Goal: Task Accomplishment & Management: Manage account settings

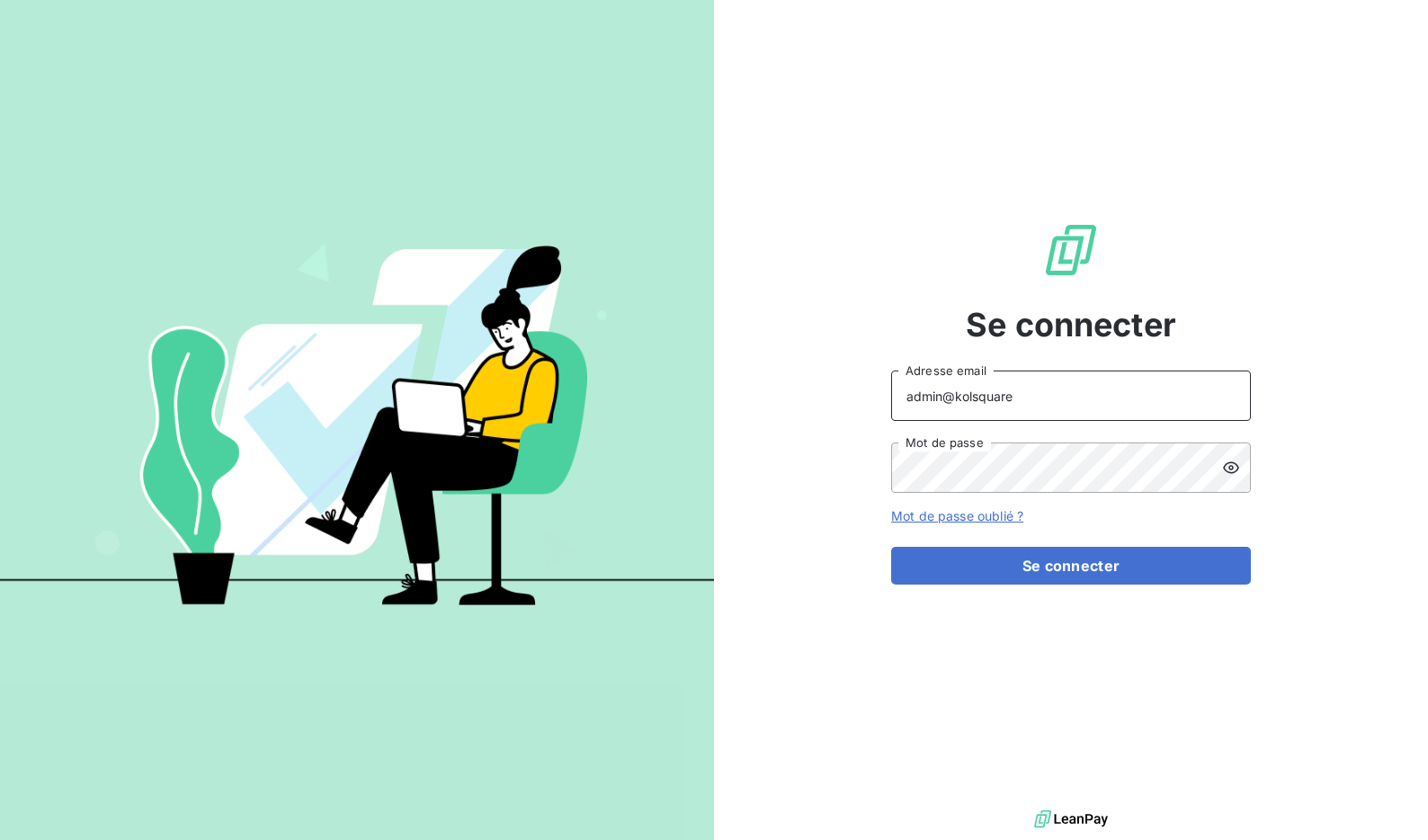
click at [1072, 402] on input "admin@kolsquare" at bounding box center [1072, 395] width 360 height 51
type input "admin@sunenvironnement"
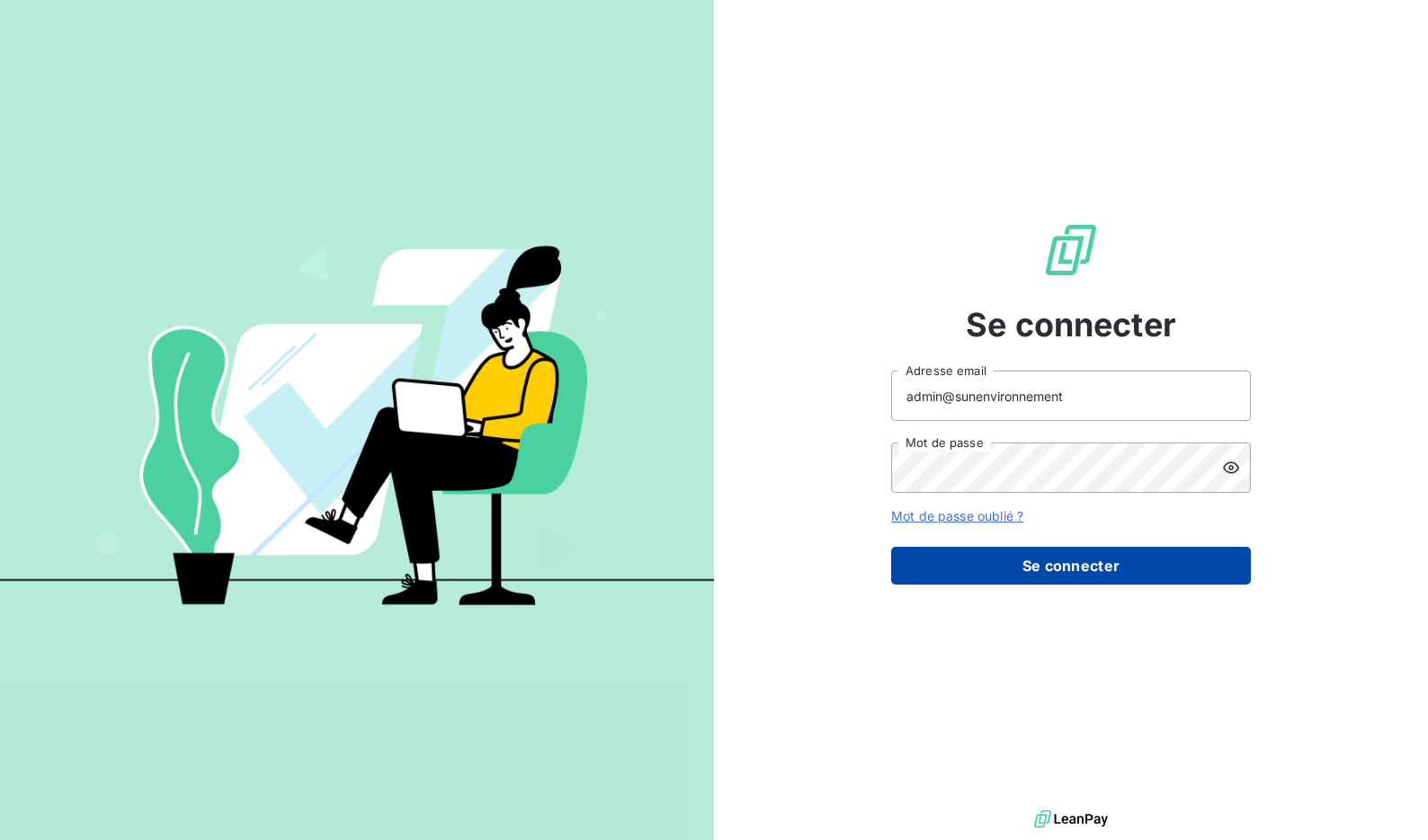
click at [1049, 569] on button "Se connecter" at bounding box center [1072, 565] width 360 height 38
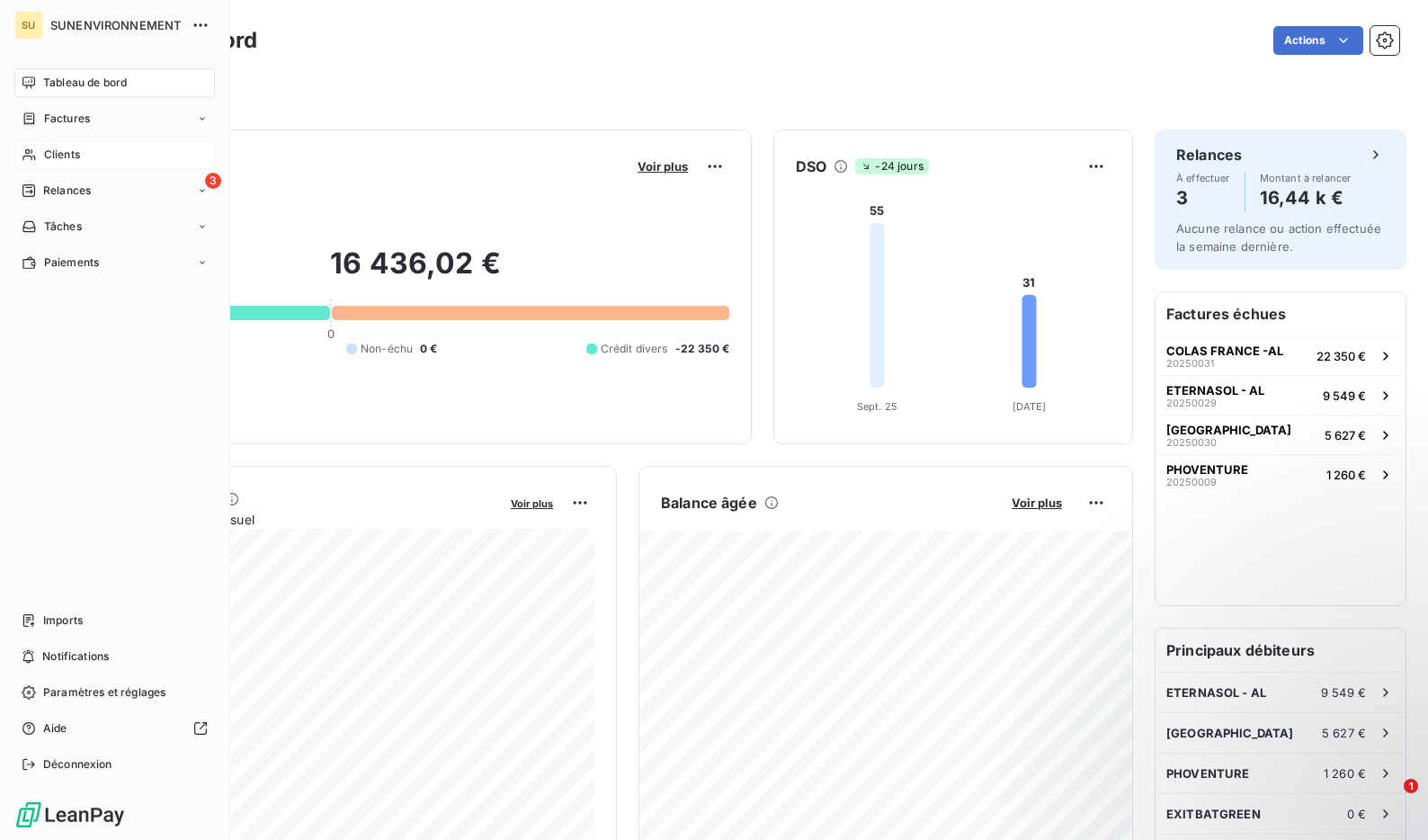
click at [47, 157] on span "Clients" at bounding box center [62, 155] width 36 height 17
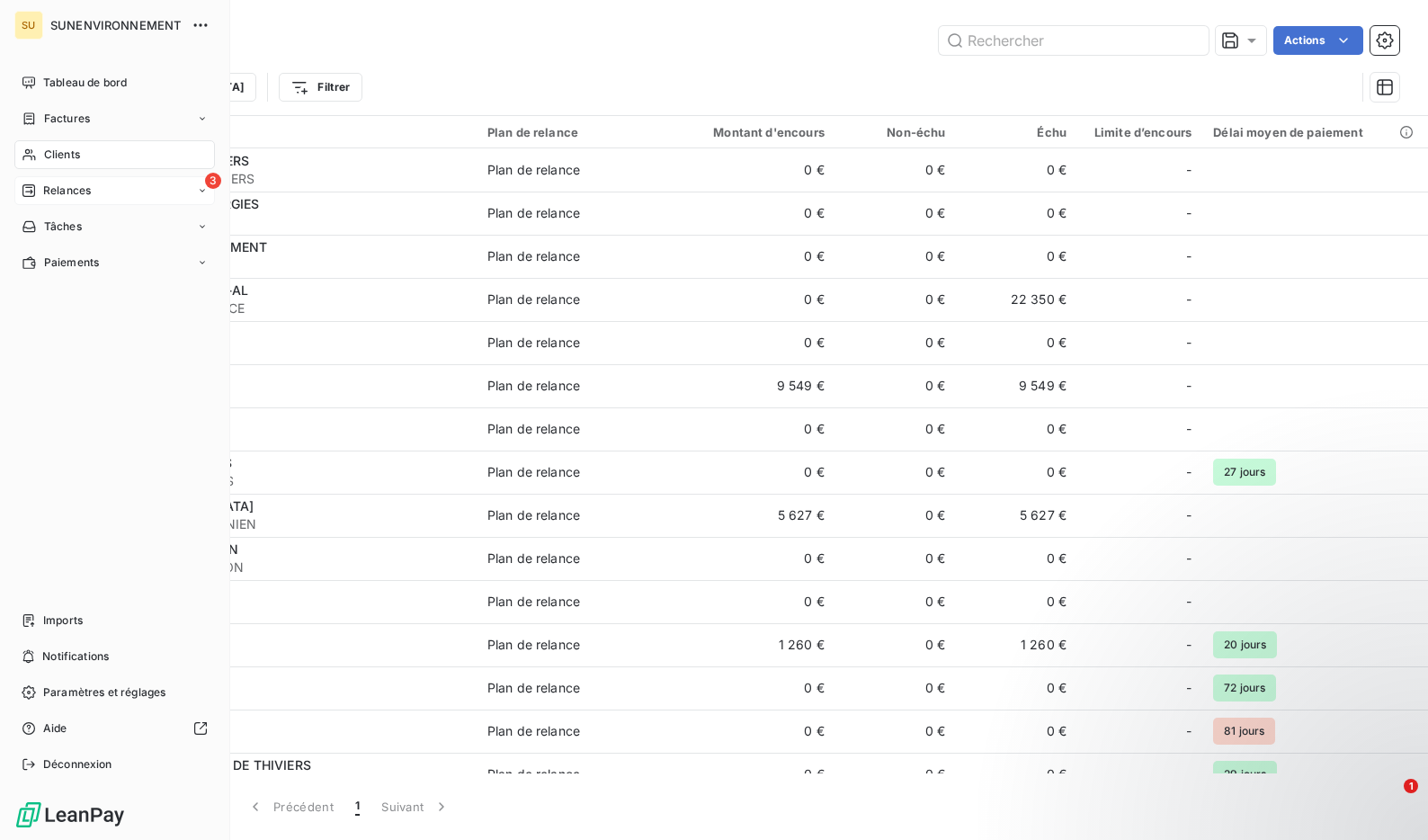
click at [60, 193] on span "Relances" at bounding box center [67, 191] width 48 height 17
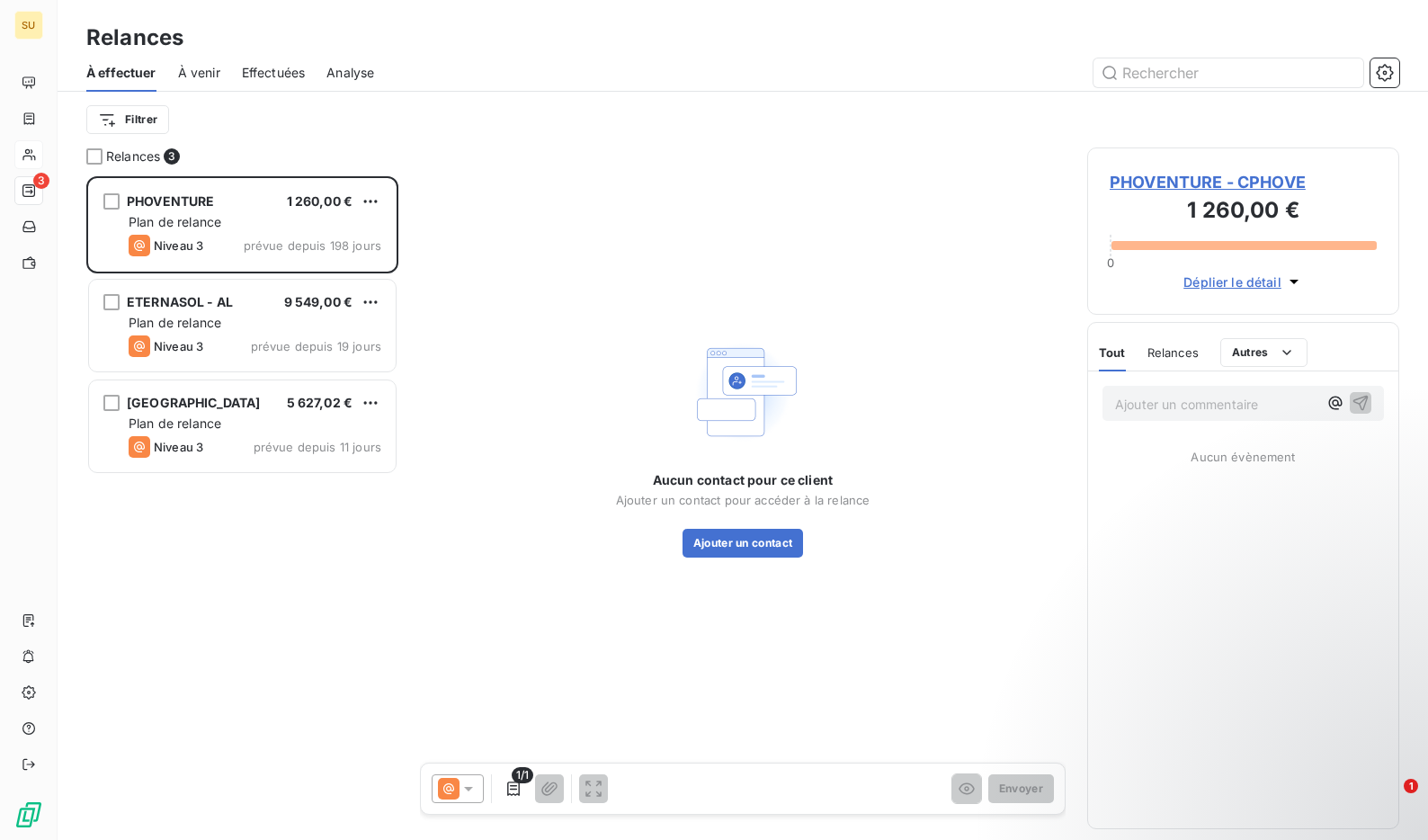
scroll to position [664, 312]
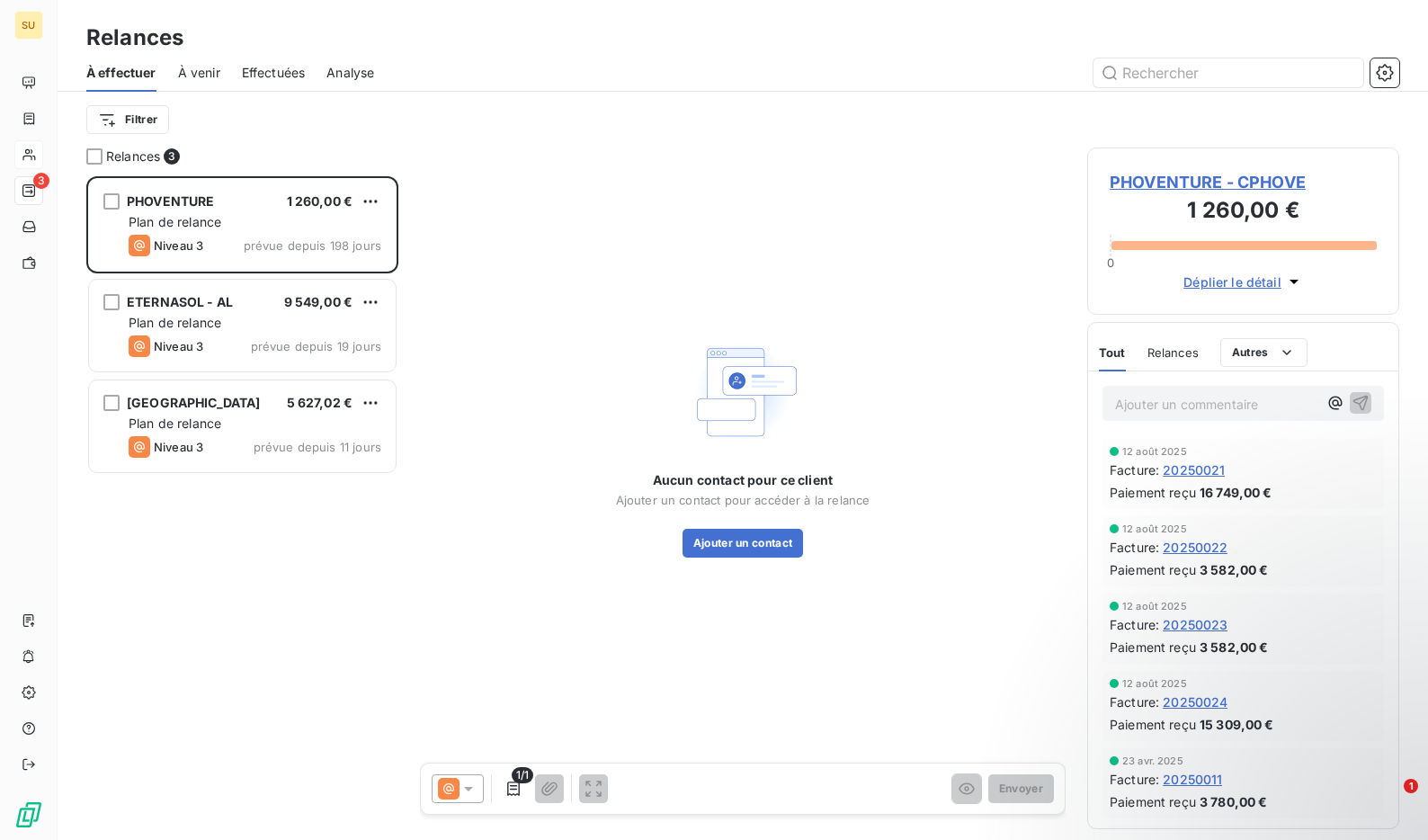
click at [270, 67] on span "Effectuées" at bounding box center [273, 72] width 64 height 18
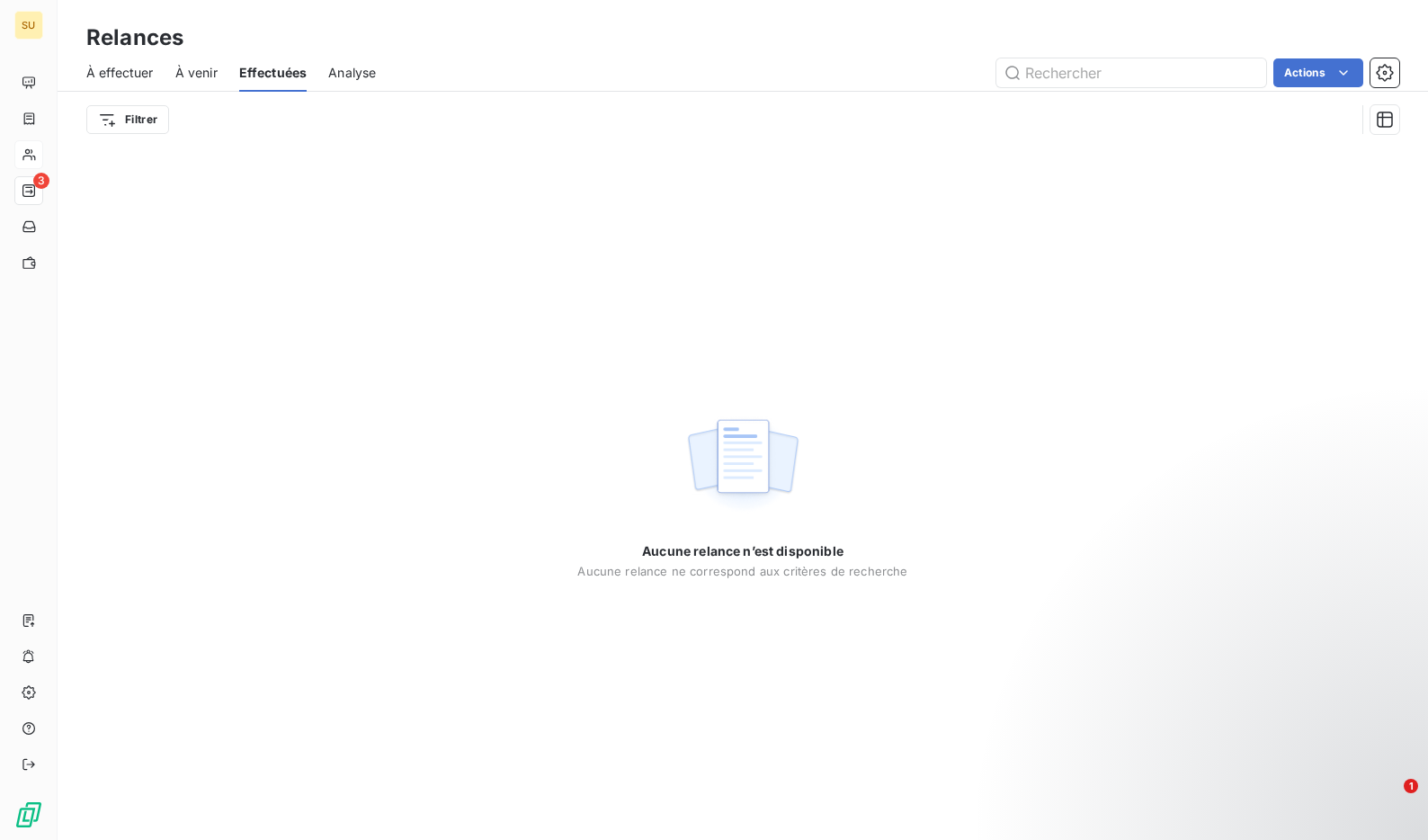
click at [197, 77] on span "À venir" at bounding box center [197, 72] width 42 height 18
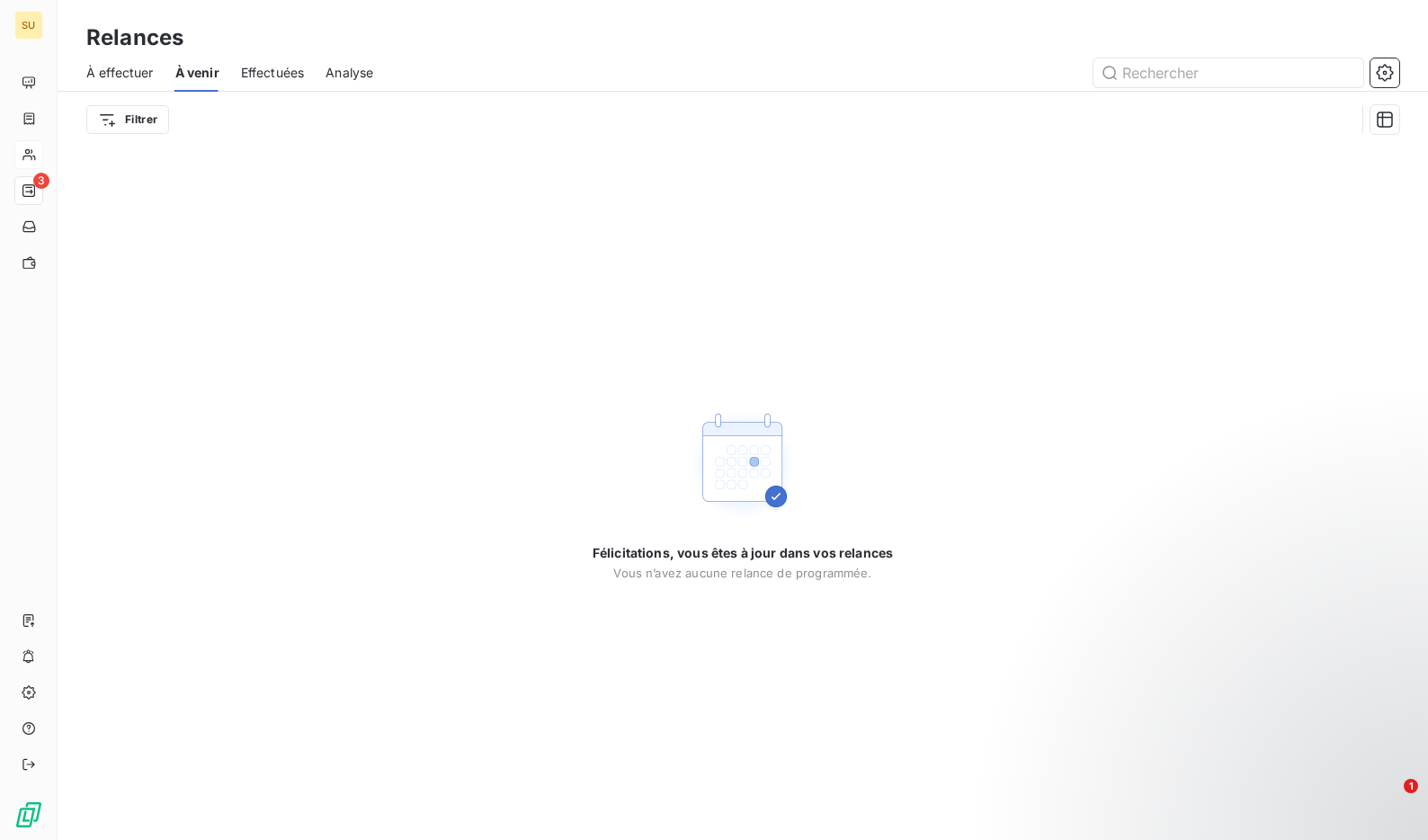
click at [120, 78] on span "À effectuer" at bounding box center [120, 72] width 67 height 18
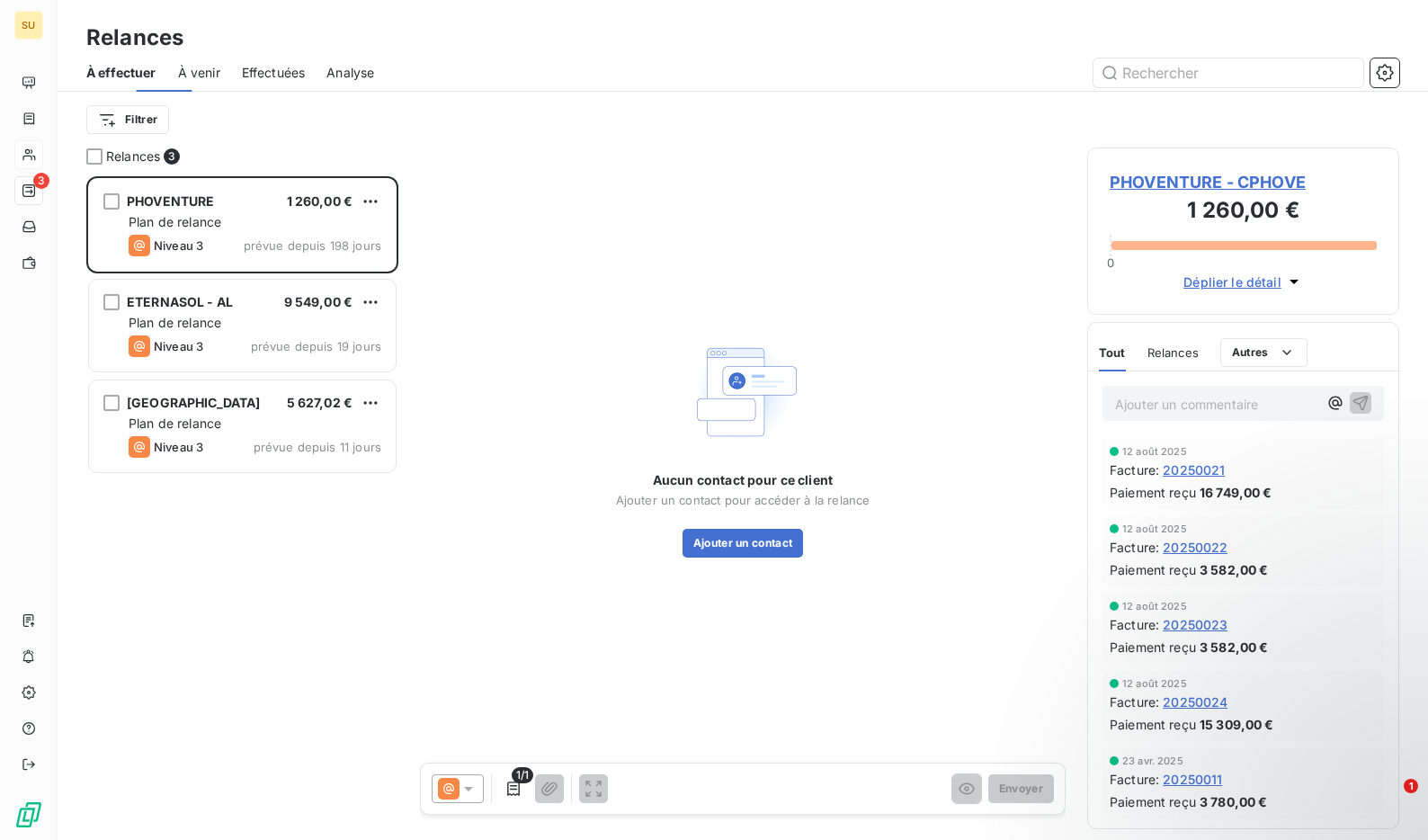
scroll to position [664, 312]
click at [1388, 72] on icon "button" at bounding box center [1385, 72] width 18 height 18
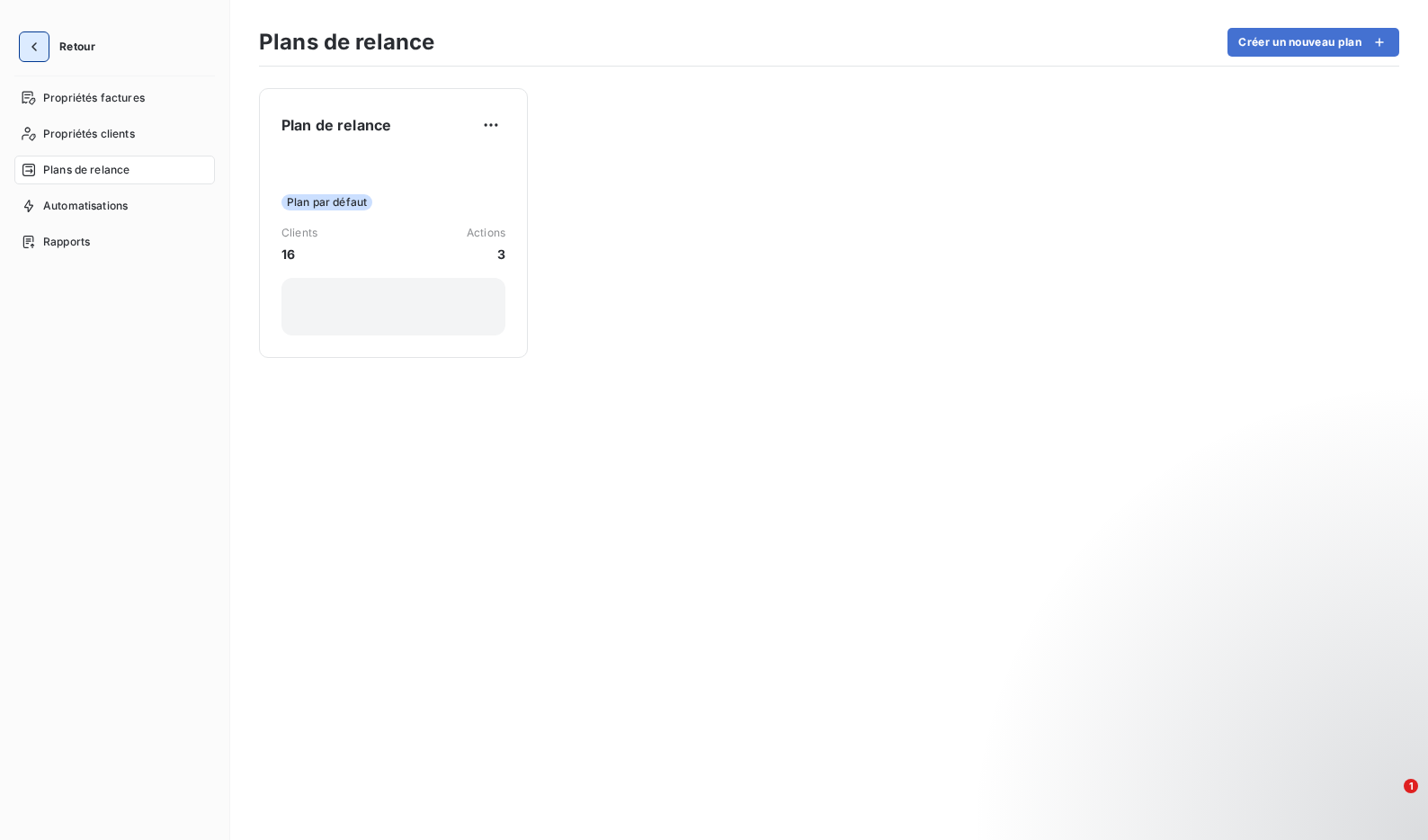
click at [27, 36] on button "button" at bounding box center [33, 46] width 29 height 29
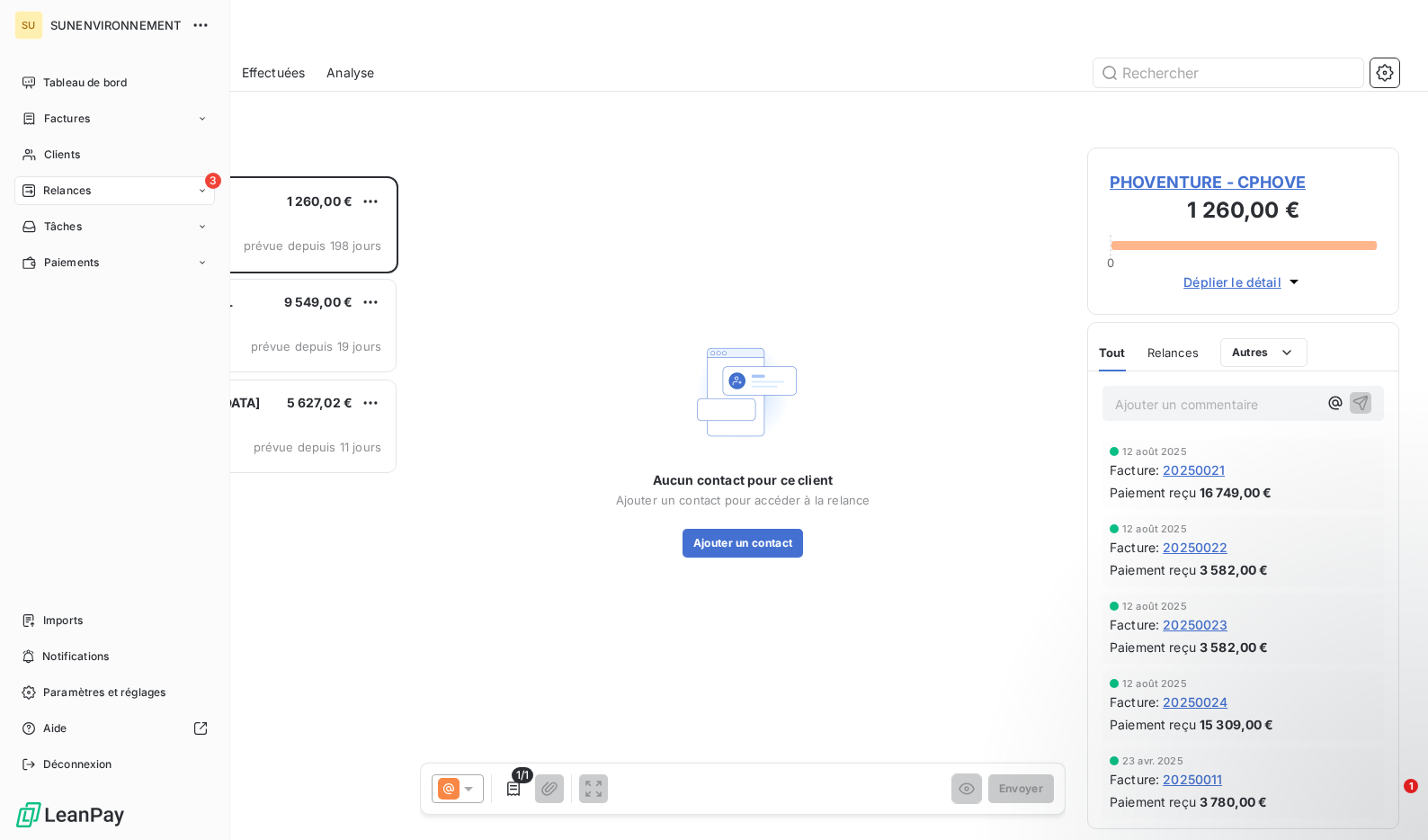
scroll to position [664, 312]
click at [81, 765] on span "Déconnexion" at bounding box center [78, 764] width 69 height 17
